Goal: Task Accomplishment & Management: Use online tool/utility

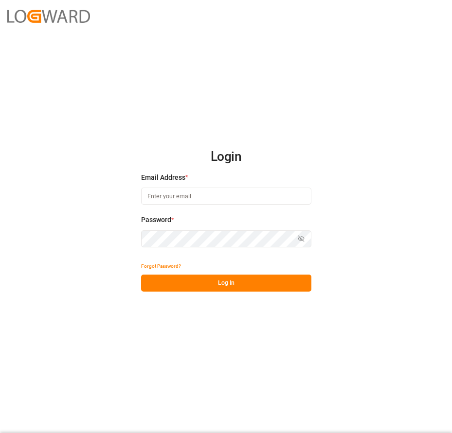
click at [197, 194] on input at bounding box center [226, 196] width 170 height 17
type input "[PERSON_NAME][EMAIL_ADDRESS][PERSON_NAME][DOMAIN_NAME]"
click at [212, 282] on button "Log In" at bounding box center [226, 283] width 170 height 17
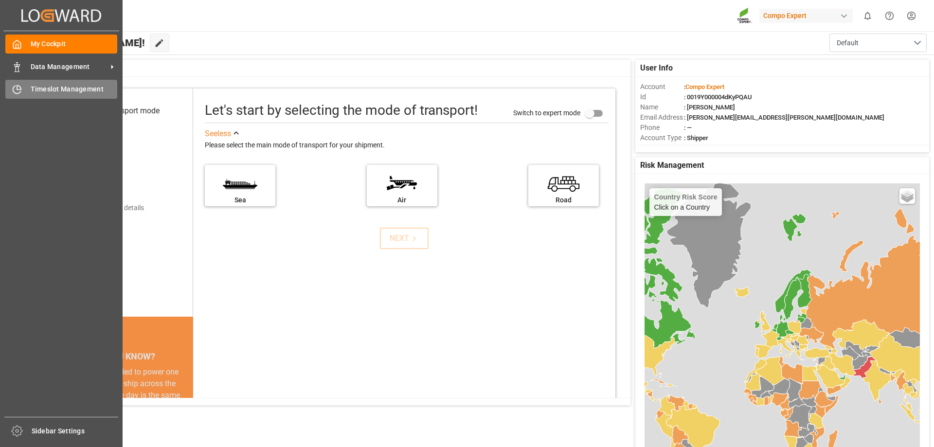
click at [29, 89] on div "Timeslot Management Timeslot Management" at bounding box center [61, 89] width 112 height 19
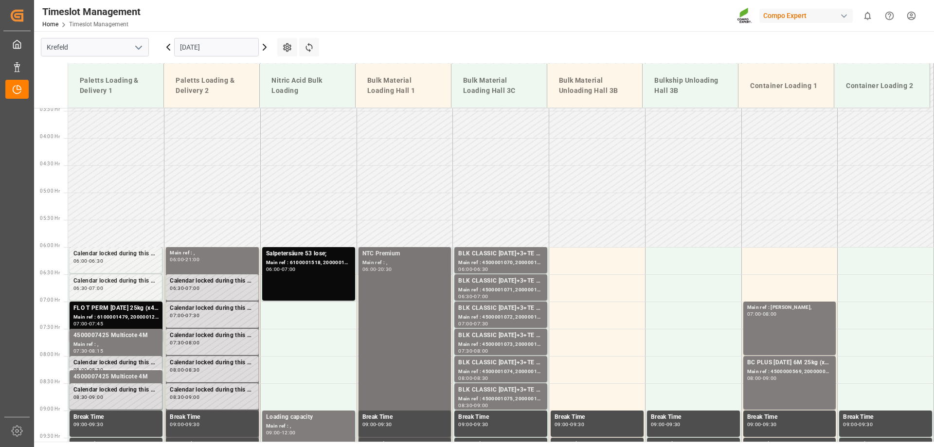
scroll to position [173, 0]
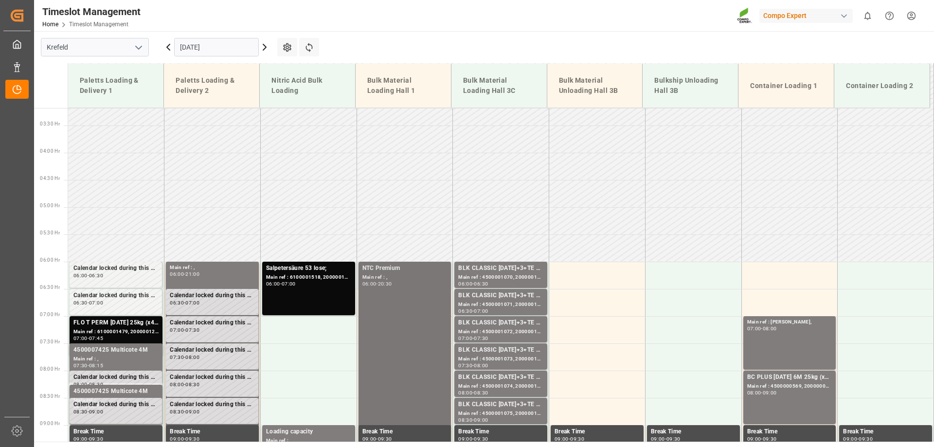
click at [384, 275] on div "Main ref : ," at bounding box center [404, 277] width 85 height 8
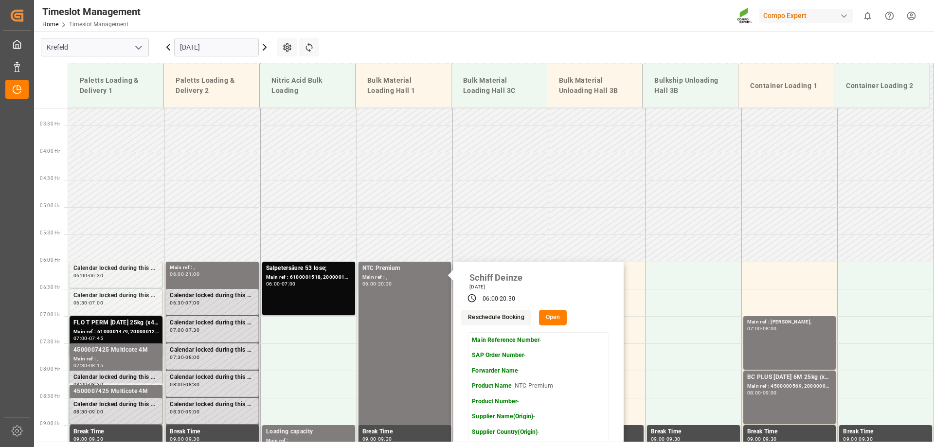
scroll to position [222, 0]
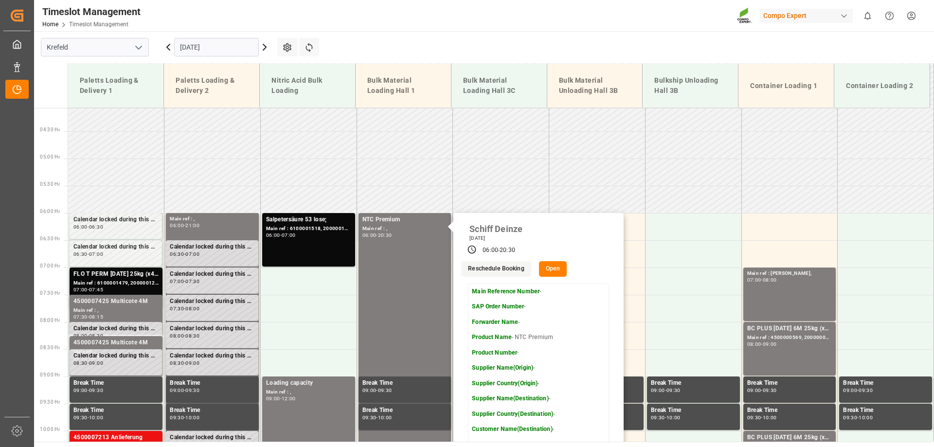
click at [451, 268] on button "Open" at bounding box center [553, 269] width 28 height 16
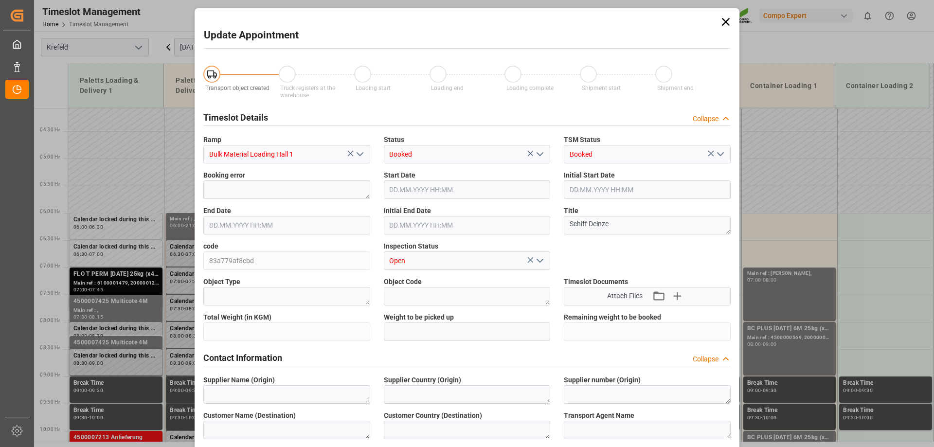
type input "800000"
type input "[DATE] 06:00"
type input "[DATE] 20:30"
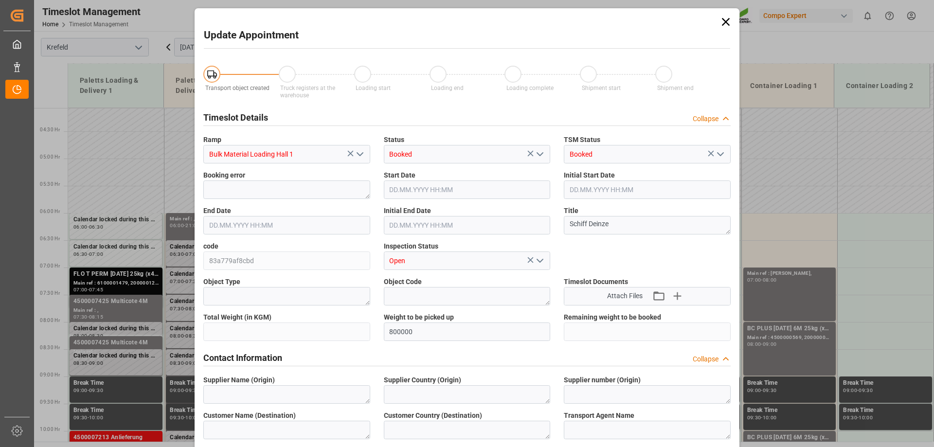
type input "[DATE] 11:47"
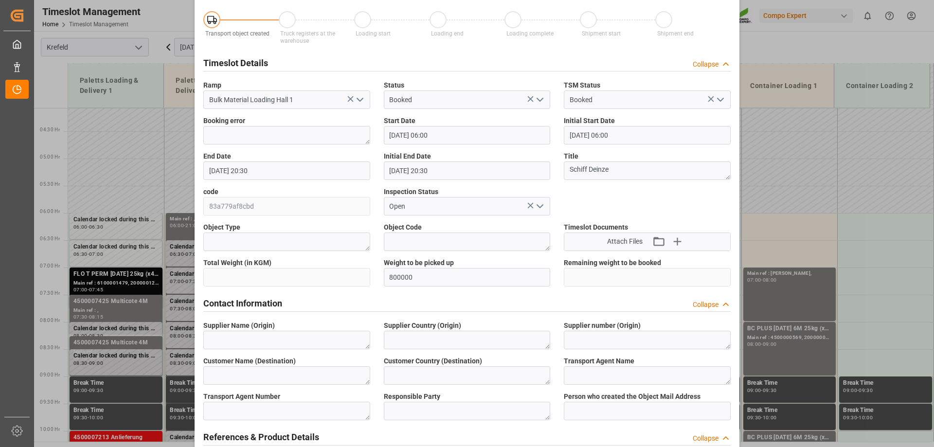
scroll to position [0, 0]
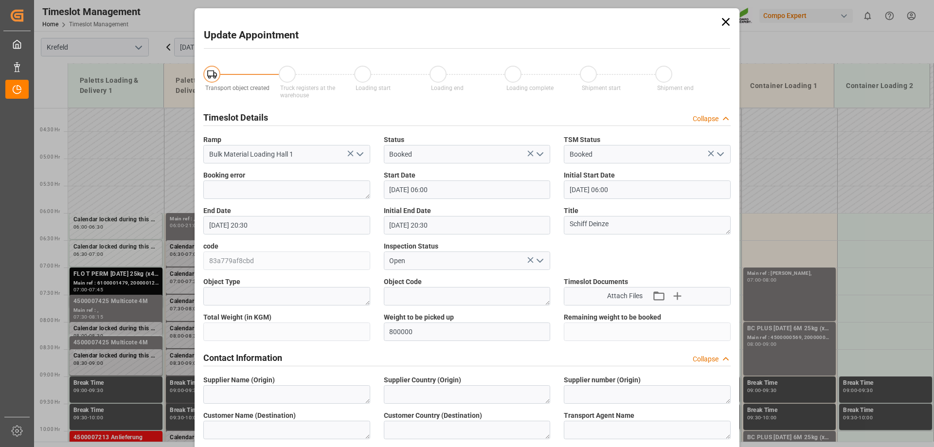
click at [451, 18] on icon at bounding box center [726, 22] width 14 height 14
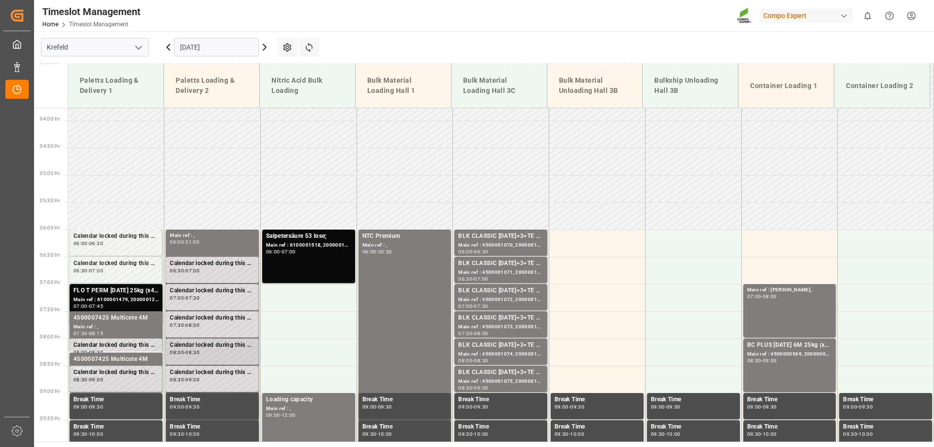
scroll to position [173, 0]
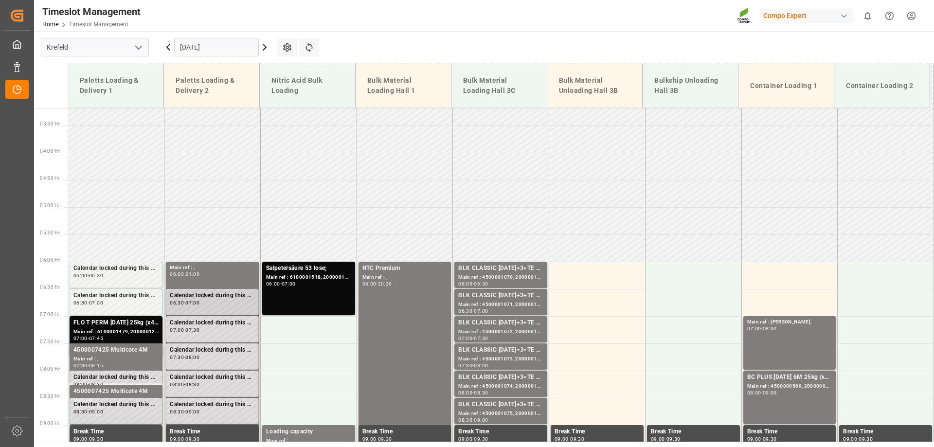
click at [213, 307] on div "Calendar locked during this period. 06:30 - 07:00" at bounding box center [212, 302] width 85 height 22
click at [215, 328] on div "07:00 - 07:30" at bounding box center [212, 330] width 85 height 5
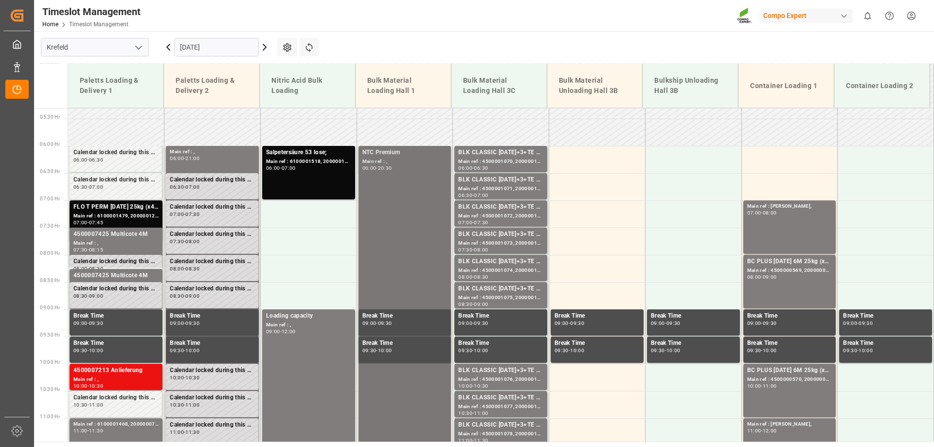
scroll to position [319, 0]
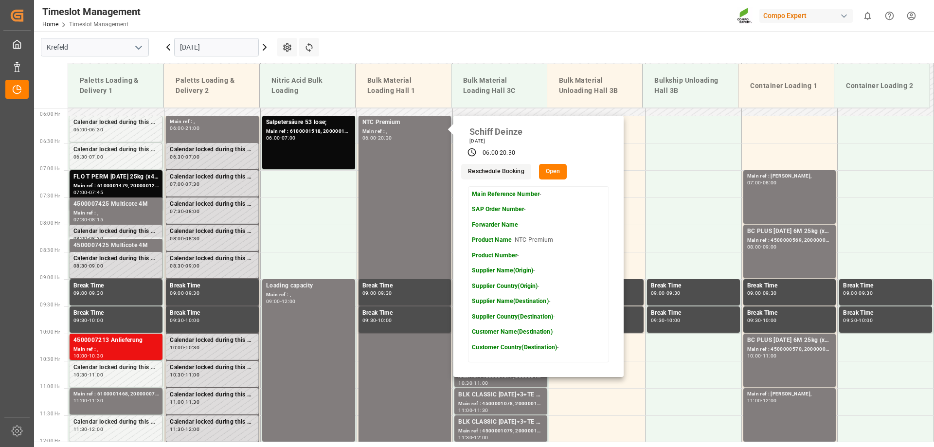
click at [451, 166] on button "Open" at bounding box center [553, 172] width 28 height 16
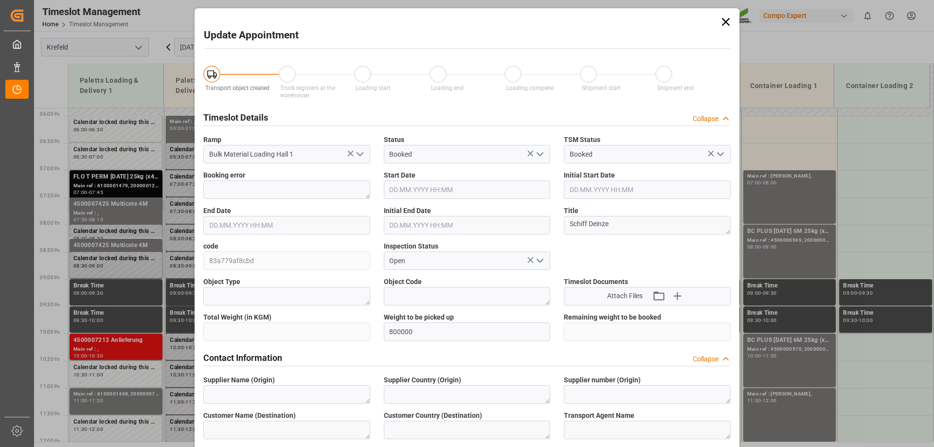
type input "800000"
type input "[DATE] 06:00"
type input "[DATE] 20:30"
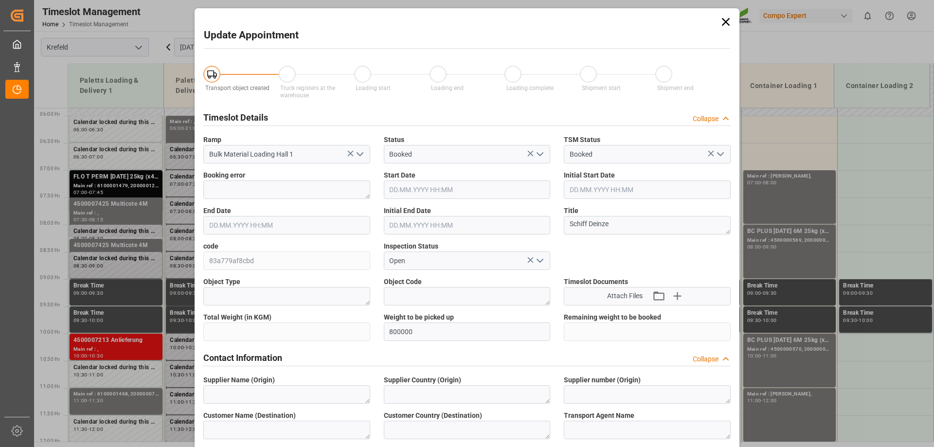
type input "[DATE] 11:47"
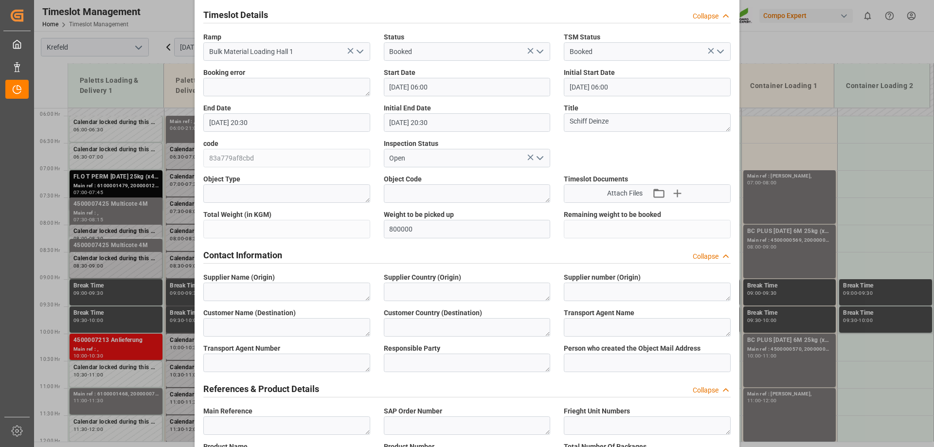
scroll to position [0, 0]
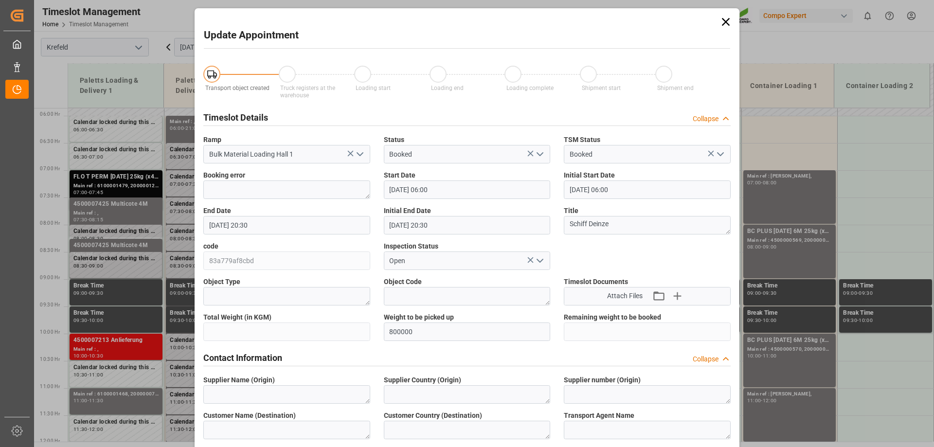
click at [451, 19] on icon at bounding box center [726, 22] width 14 height 14
